Goal: Task Accomplishment & Management: Manage account settings

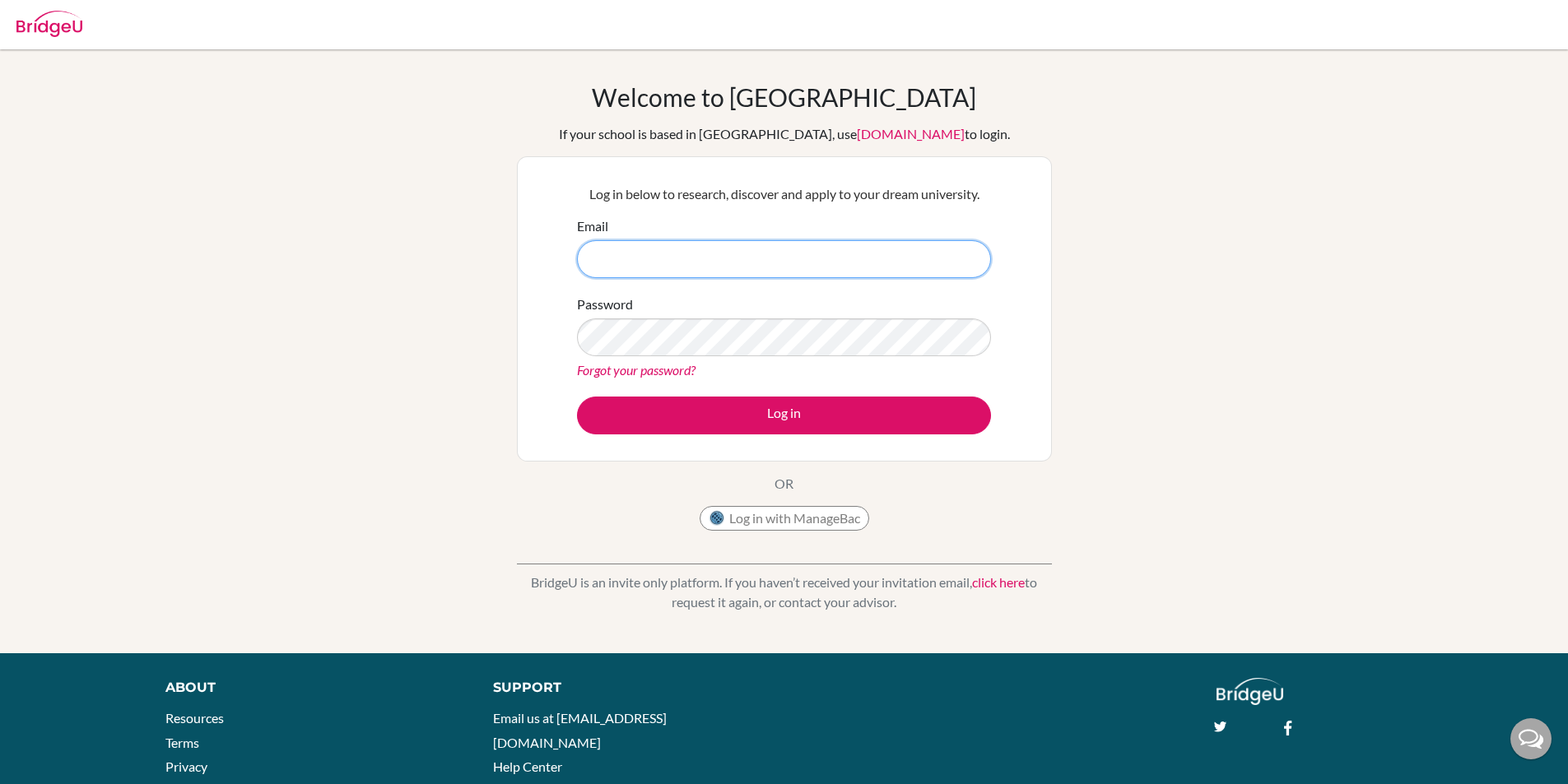
click at [759, 241] on input "Email" at bounding box center [784, 259] width 414 height 38
type input "[DOMAIN_NAME][EMAIL_ADDRESS][DOMAIN_NAME]"
click at [577, 396] on button "Log in" at bounding box center [784, 415] width 414 height 38
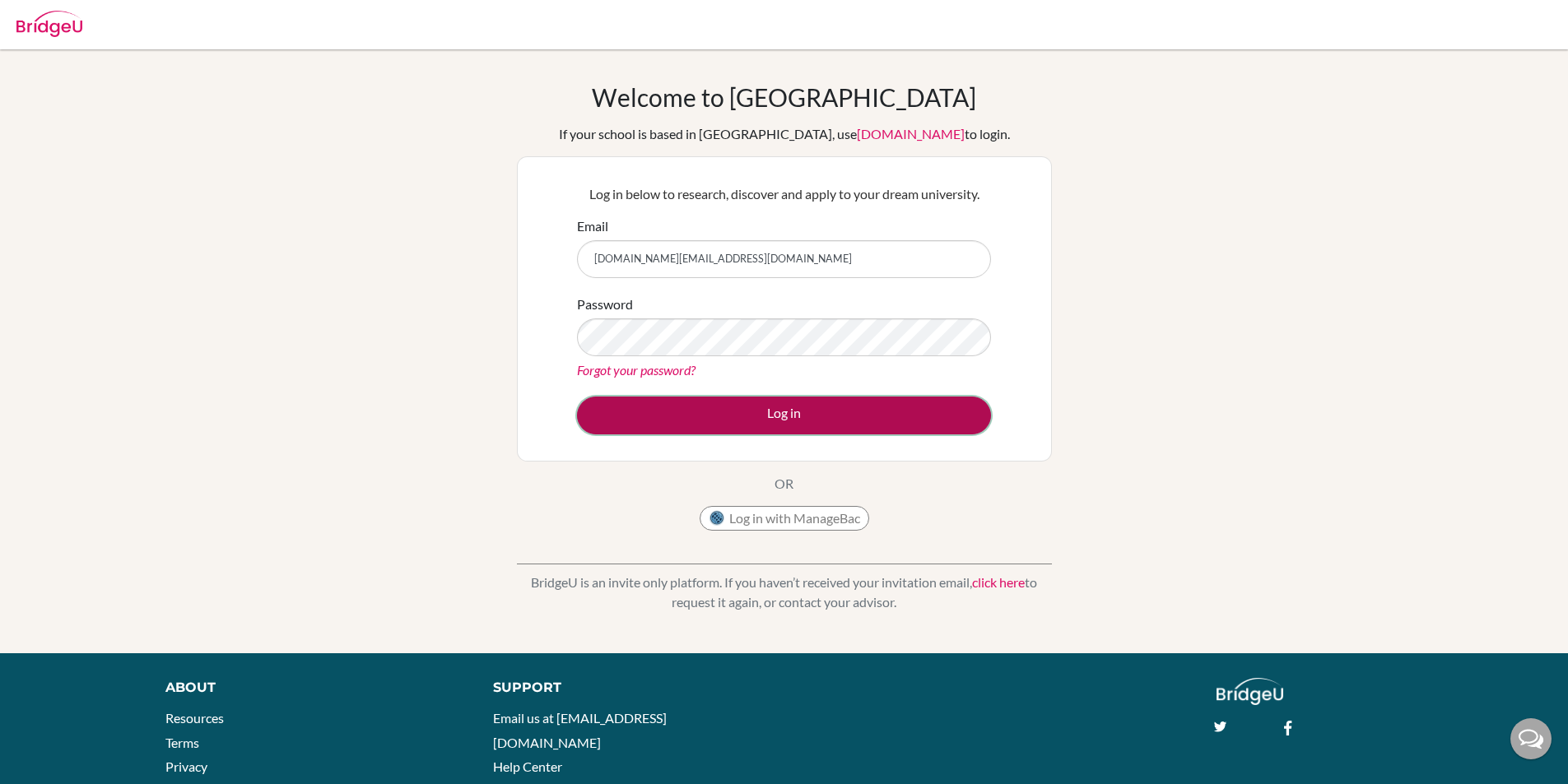
click at [711, 413] on button "Log in" at bounding box center [784, 415] width 414 height 38
click at [897, 418] on button "Log in" at bounding box center [784, 415] width 414 height 38
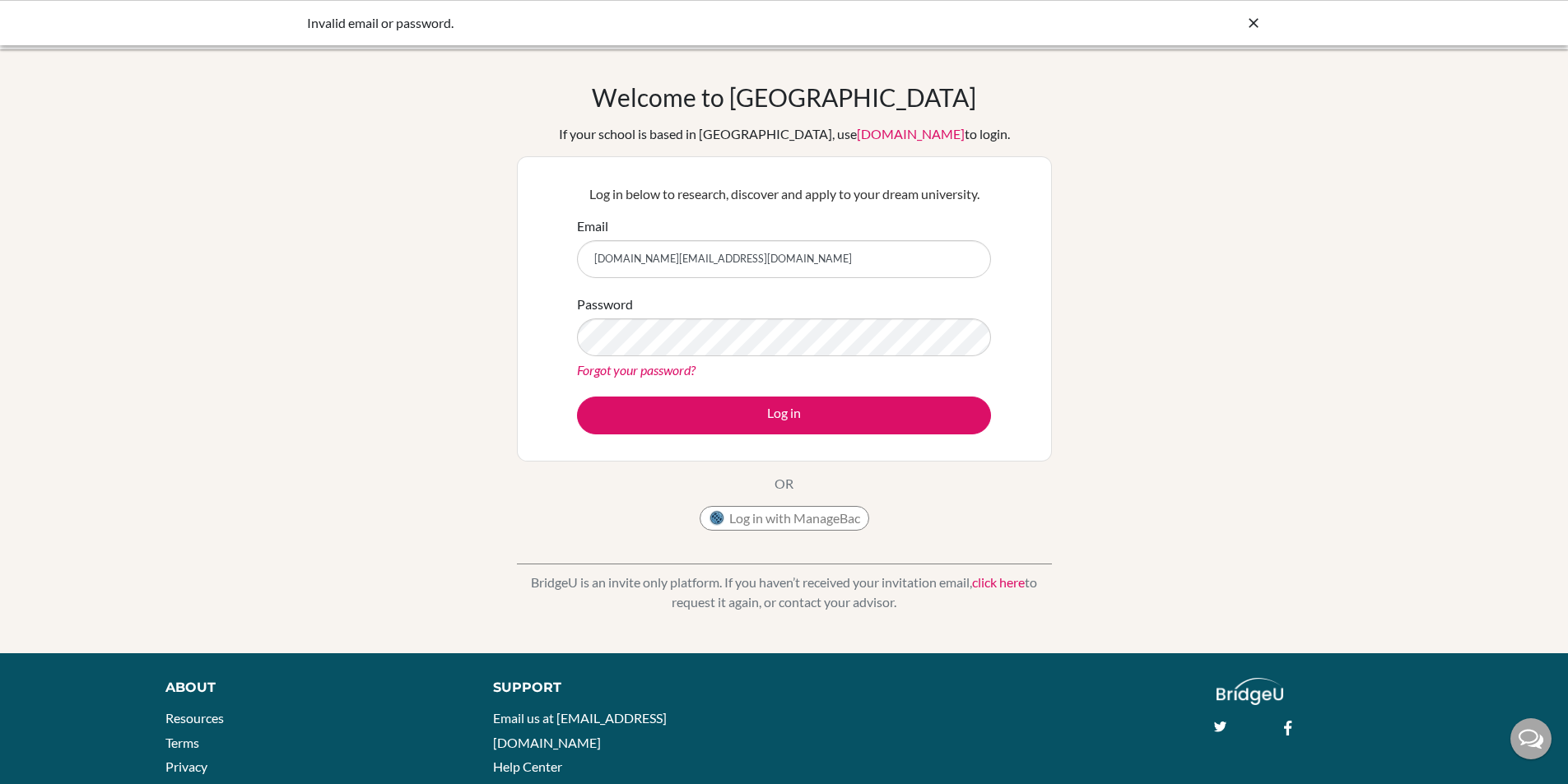
click at [642, 367] on link "Forgot your password?" at bounding box center [637, 369] width 119 height 16
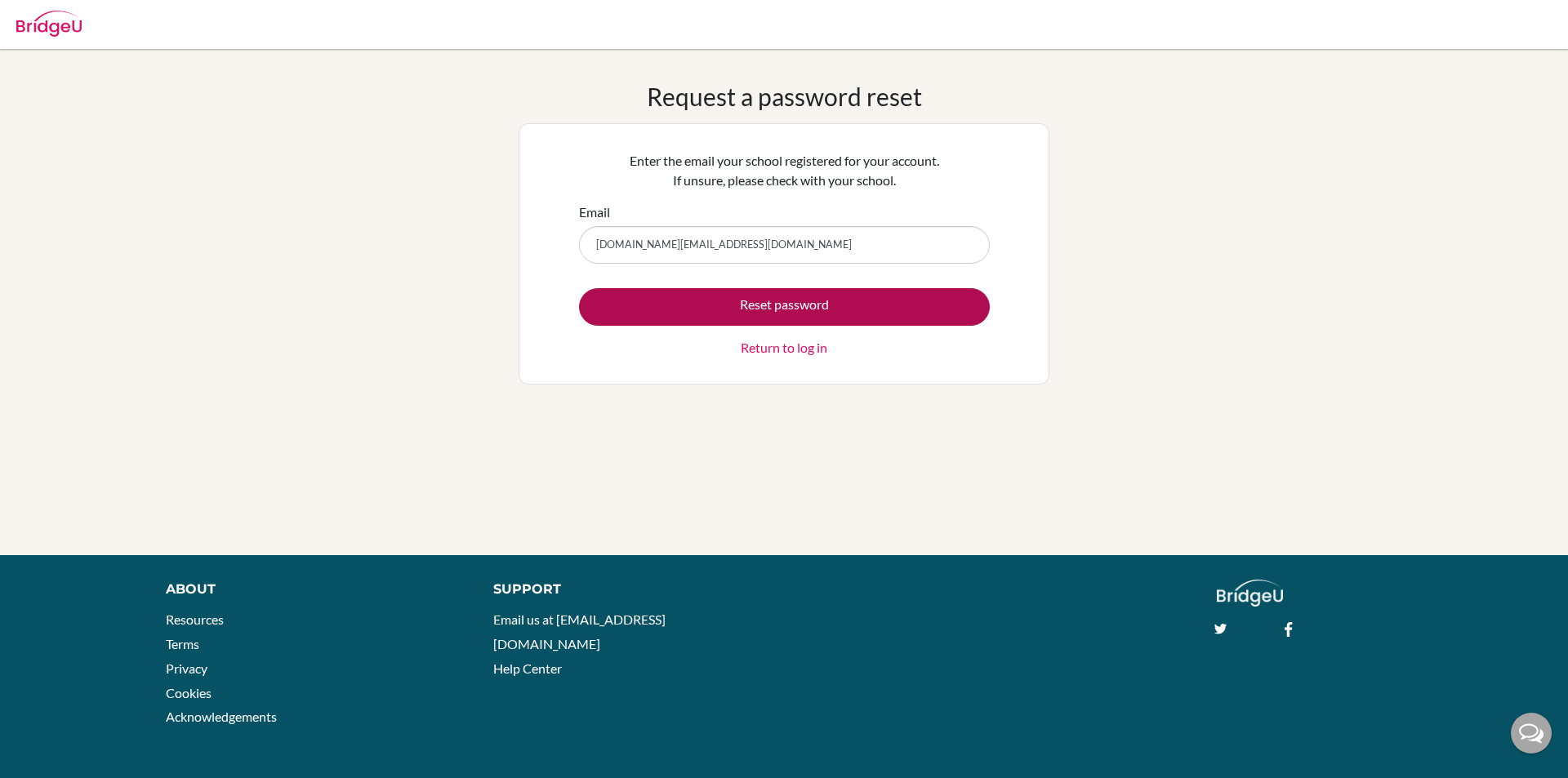
type input "[DOMAIN_NAME][EMAIL_ADDRESS][DOMAIN_NAME]"
click at [820, 319] on button "Reset password" at bounding box center [785, 307] width 411 height 38
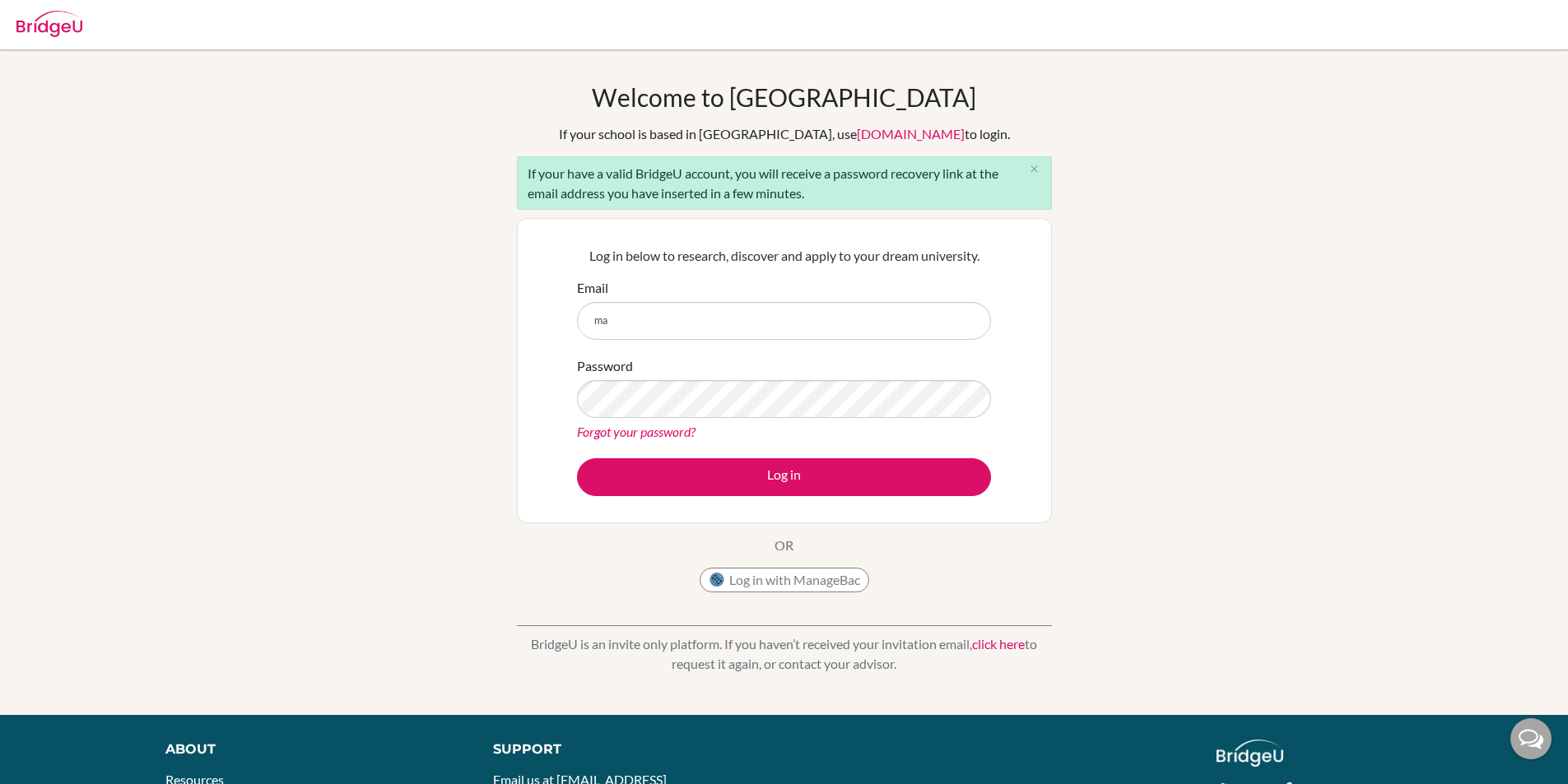
type input "m"
type input "[DOMAIN_NAME][EMAIL_ADDRESS][DOMAIN_NAME]"
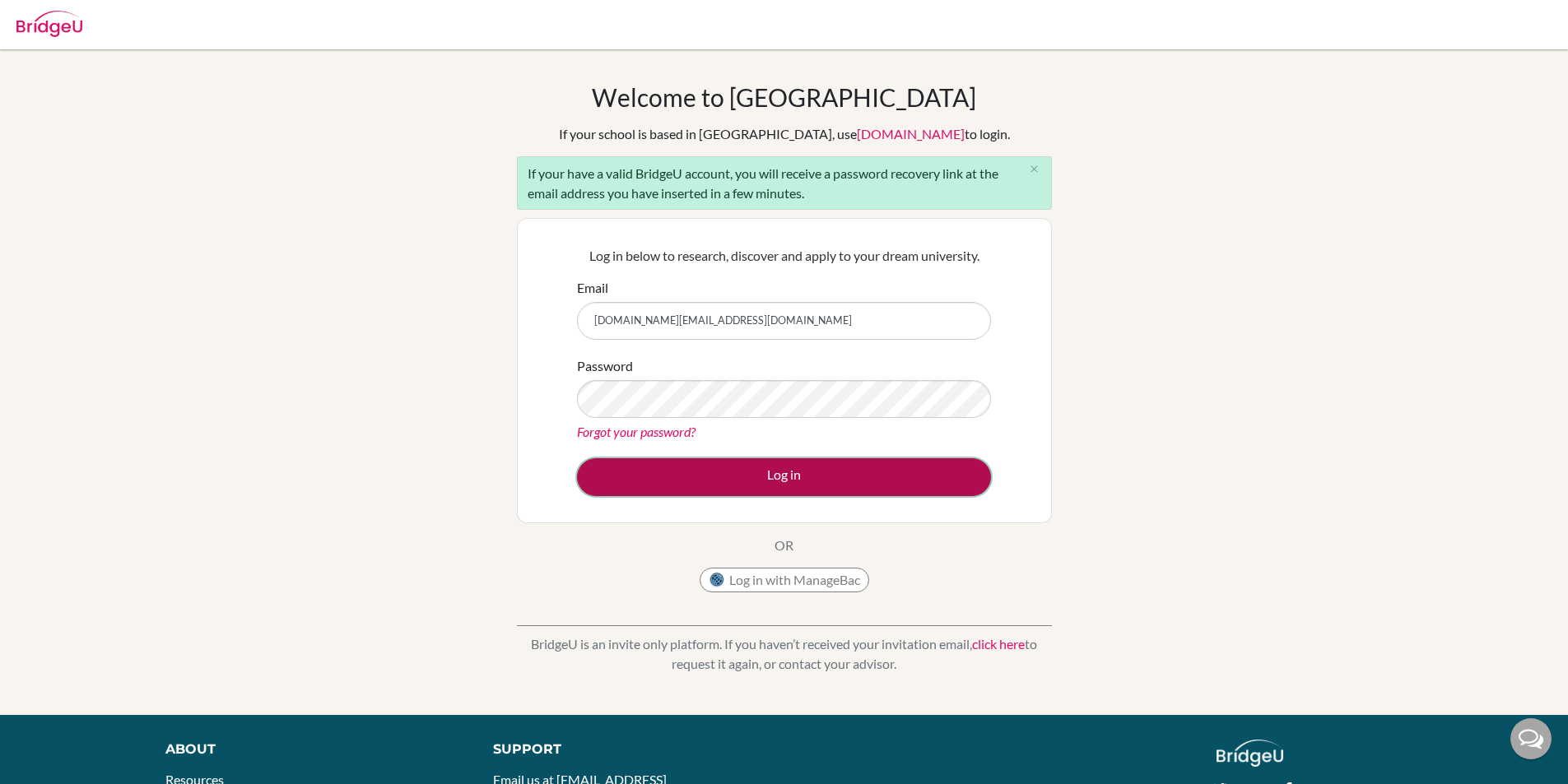
click at [642, 468] on button "Log in" at bounding box center [784, 477] width 414 height 38
